Goal: Task Accomplishment & Management: Use online tool/utility

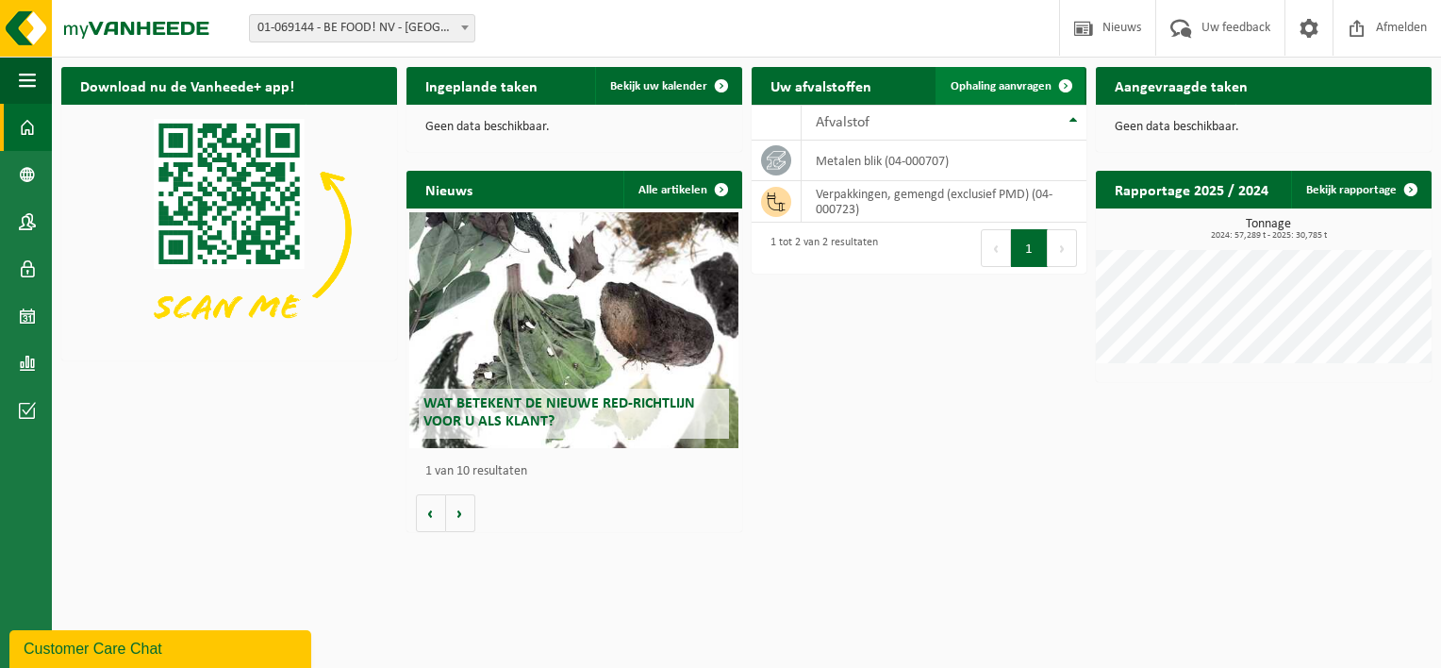
click at [1062, 87] on span at bounding box center [1066, 86] width 38 height 38
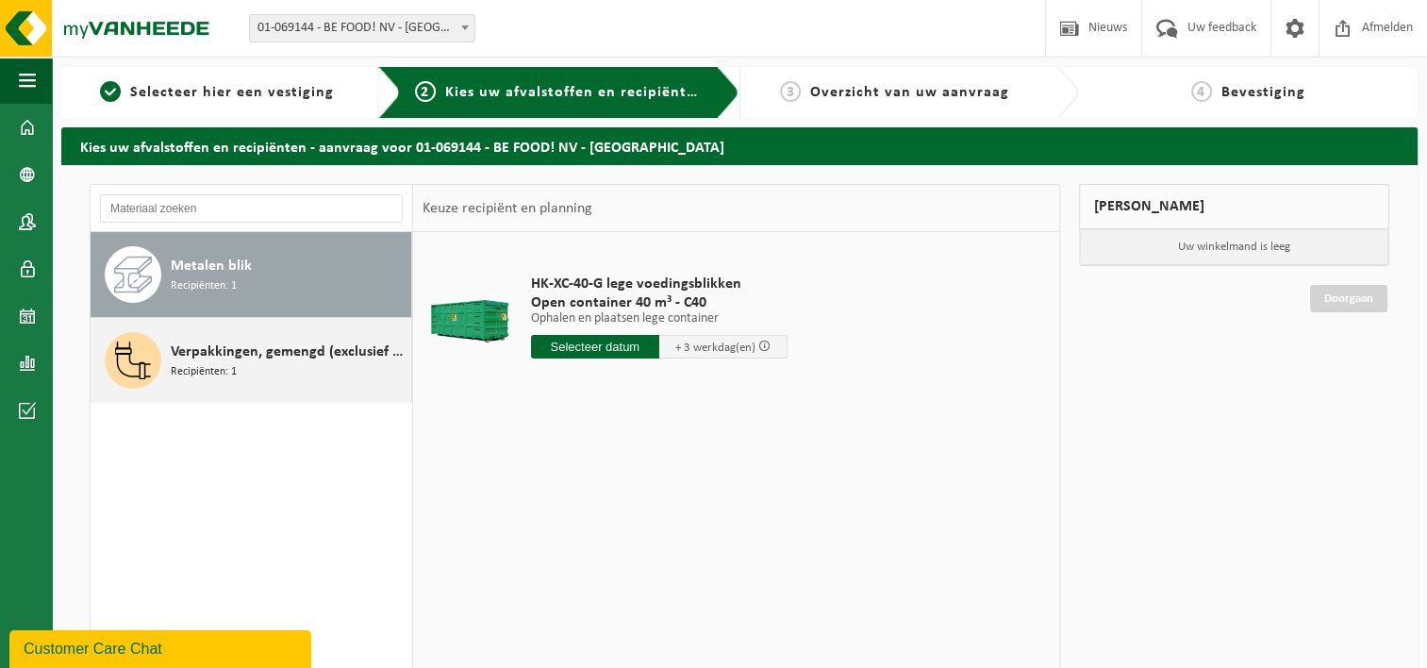
click at [200, 357] on span "Verpakkingen, gemengd (exclusief PMD)" at bounding box center [289, 351] width 236 height 23
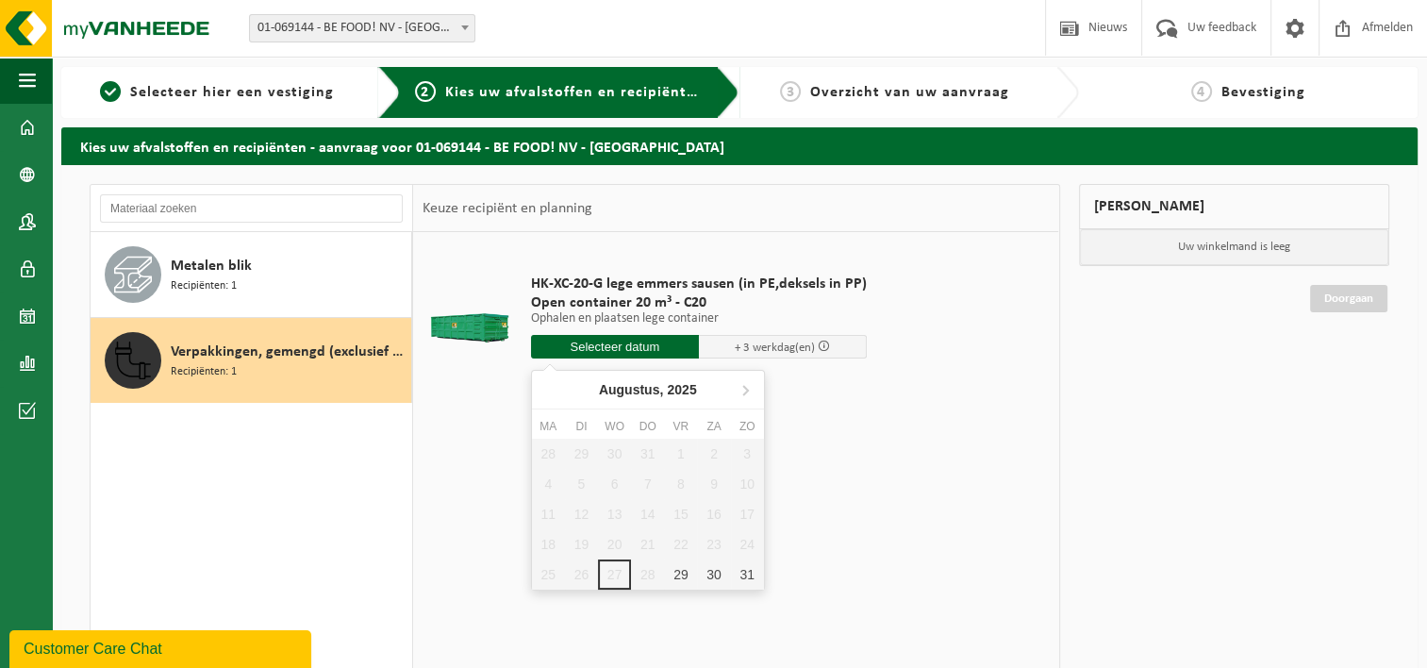
click at [644, 339] on input "text" at bounding box center [615, 347] width 168 height 24
click at [690, 566] on div "29" at bounding box center [680, 574] width 33 height 30
type input "Van 2025-08-29"
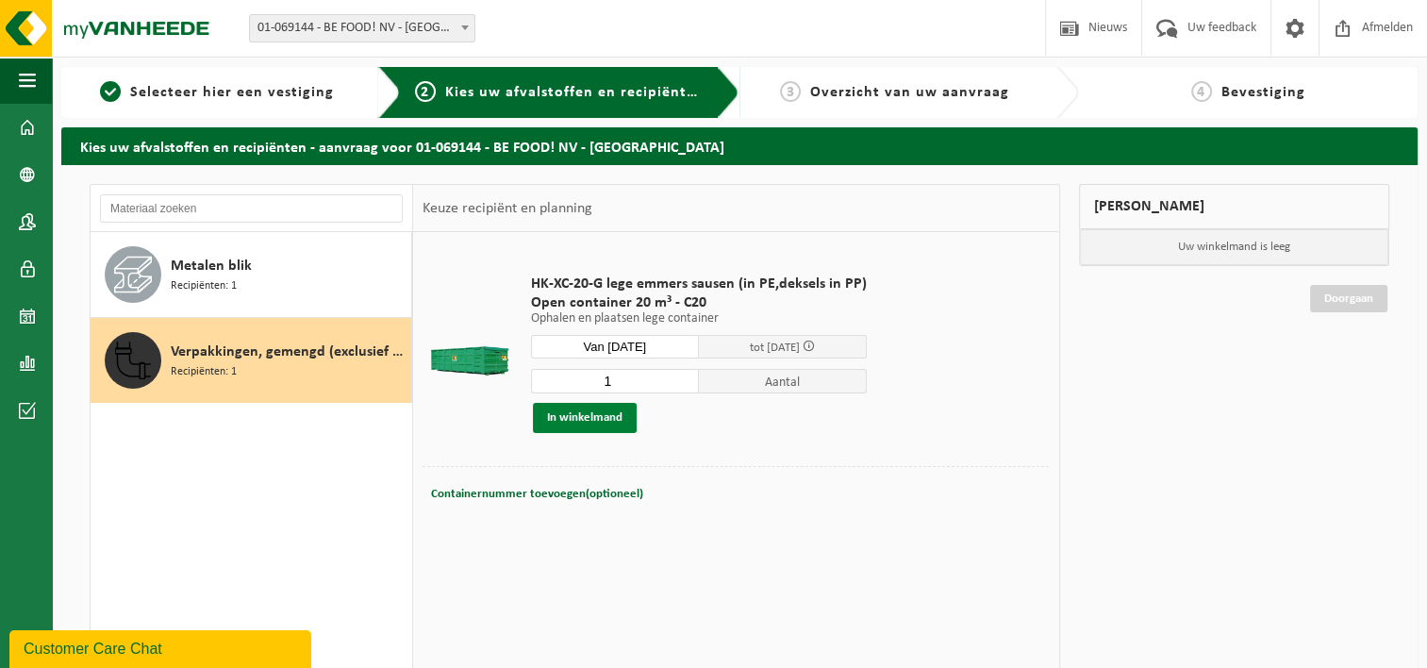
click at [601, 422] on button "In winkelmand" at bounding box center [585, 418] width 104 height 30
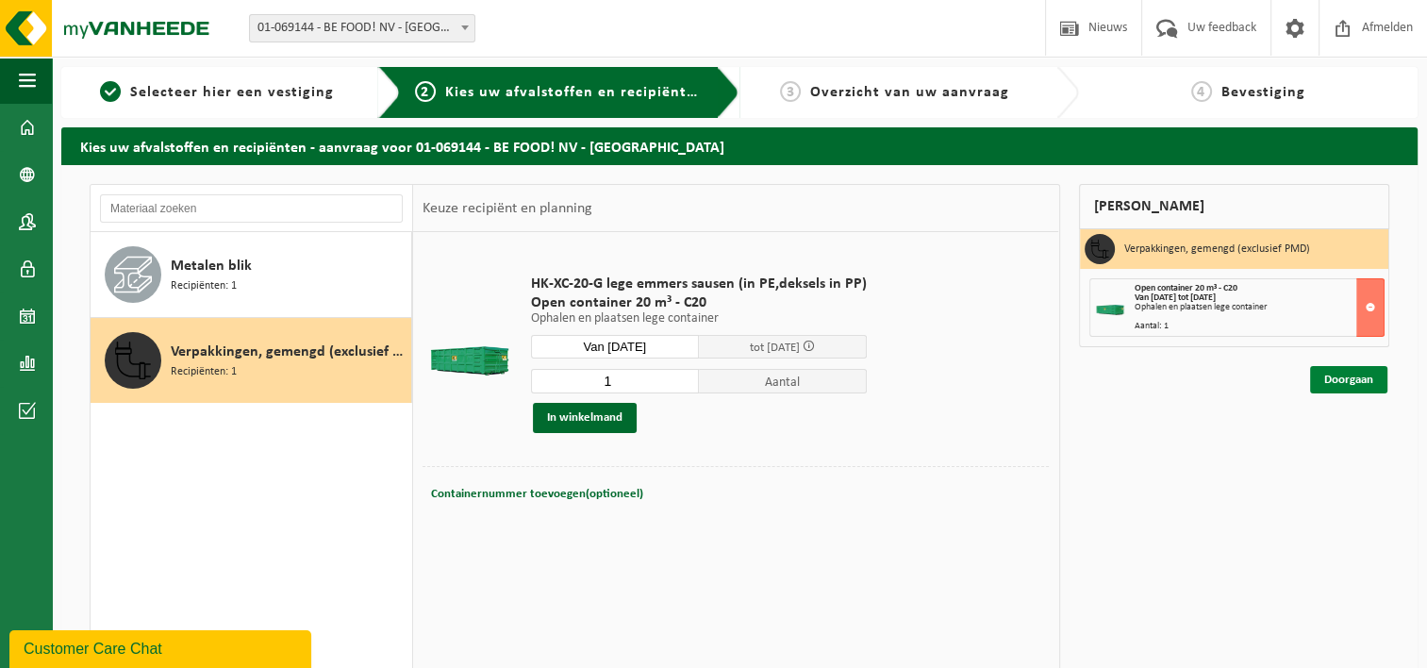
click at [1337, 380] on link "Doorgaan" at bounding box center [1348, 379] width 77 height 27
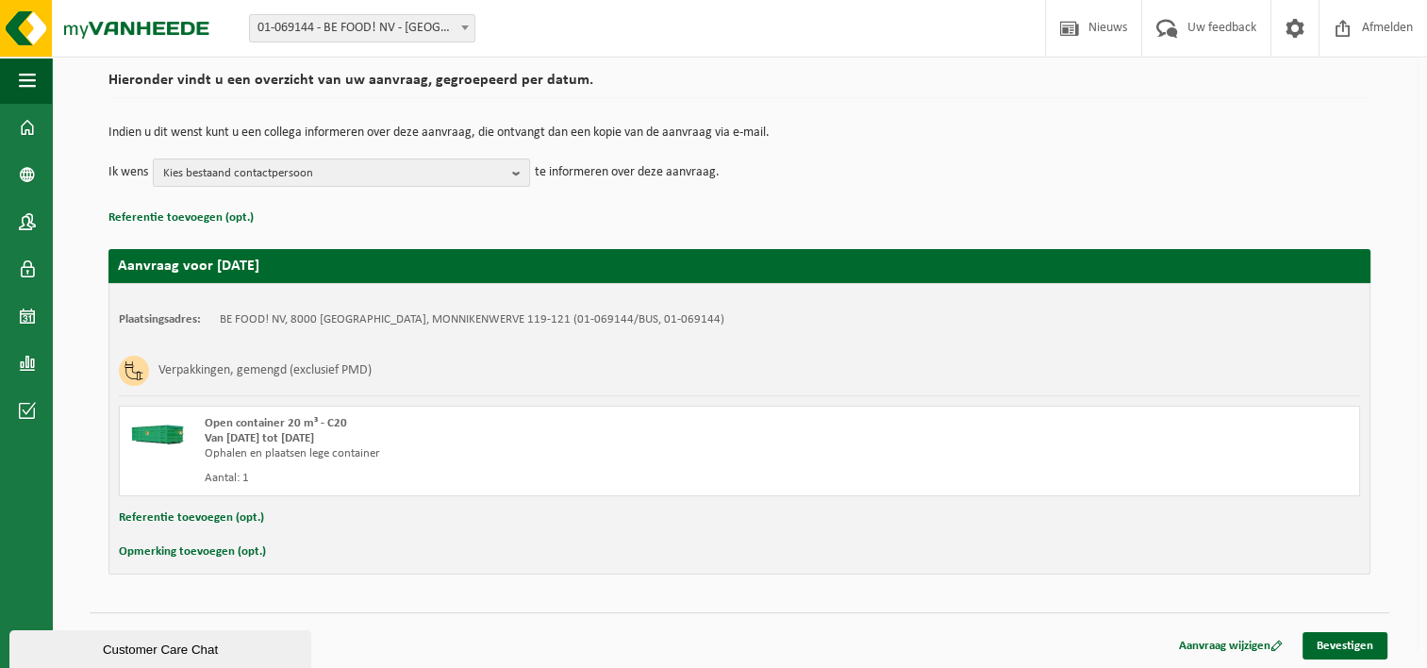
scroll to position [140, 0]
click at [1317, 636] on link "Bevestigen" at bounding box center [1344, 645] width 85 height 27
